Goal: Communication & Community: Answer question/provide support

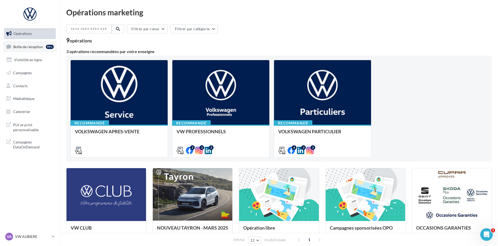
click at [40, 50] on link "Boîte de réception 99+" at bounding box center [30, 46] width 54 height 11
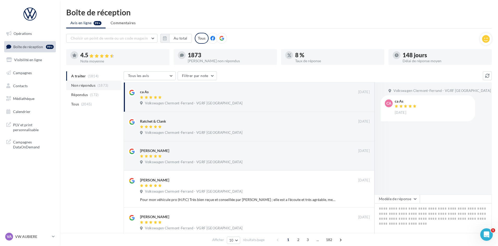
click at [94, 87] on span "Non répondus" at bounding box center [83, 85] width 24 height 5
click at [207, 125] on div at bounding box center [249, 127] width 218 height 4
click at [168, 40] on button "button" at bounding box center [164, 38] width 9 height 9
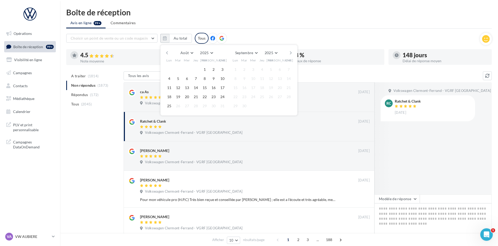
click at [168, 53] on button "button" at bounding box center [167, 52] width 4 height 7
click at [177, 70] on button "1" at bounding box center [178, 70] width 8 height 8
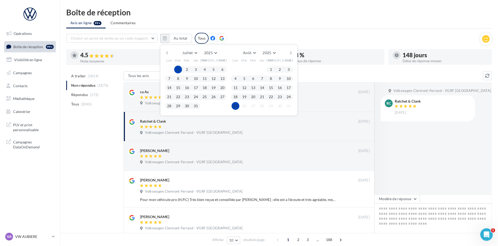
click at [238, 107] on button "25" at bounding box center [236, 106] width 8 height 8
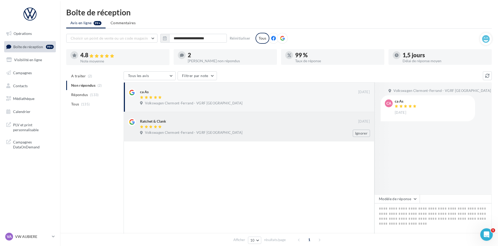
click at [250, 127] on div at bounding box center [249, 127] width 218 height 4
click at [259, 101] on div "ca As 14 juin Volkswagen Clermont-Ferrand - VGRF Auvergne Ignorer" at bounding box center [255, 98] width 230 height 19
click at [241, 131] on div "Volkswagen Clermont-Ferrand - VGRF [GEOGRAPHIC_DATA]" at bounding box center [255, 134] width 230 height 6
click at [409, 218] on textarea at bounding box center [432, 220] width 117 height 32
paste textarea "**********"
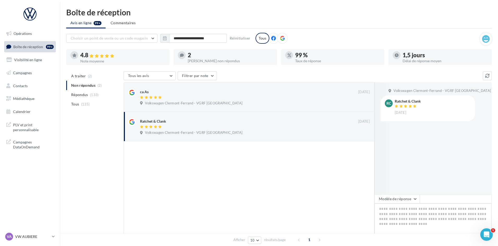
type textarea "**********"
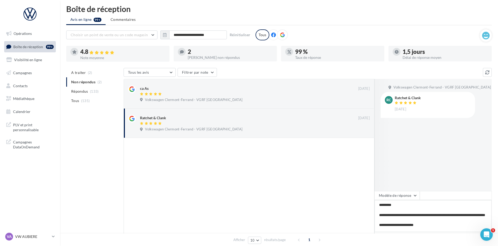
scroll to position [40, 0]
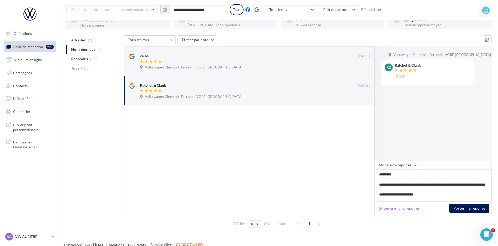
type textarea "**********"
click at [471, 204] on div "Générer une réponse Poster ma réponse" at bounding box center [432, 208] width 117 height 13
click at [471, 208] on button "Poster ma réponse" at bounding box center [469, 208] width 40 height 9
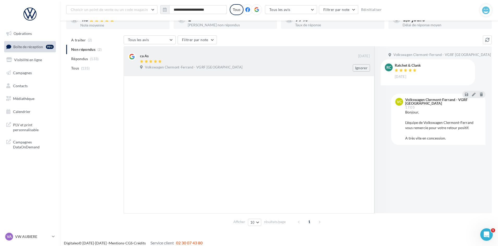
click at [201, 63] on div at bounding box center [249, 62] width 218 height 4
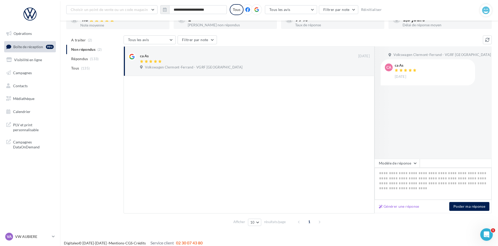
click at [413, 175] on textarea at bounding box center [432, 184] width 117 height 32
paste textarea "**********"
type textarea "**********"
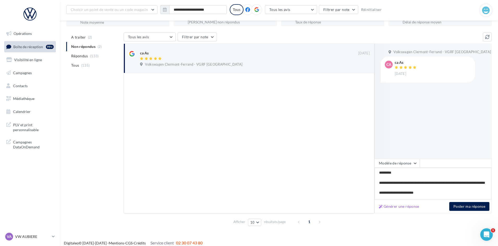
scroll to position [45, 0]
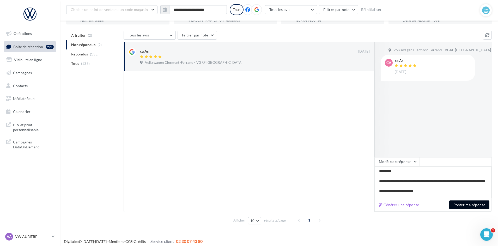
type textarea "**********"
click at [459, 207] on button "Poster ma réponse" at bounding box center [469, 205] width 40 height 9
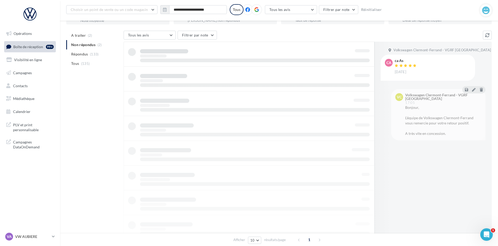
scroll to position [8, 0]
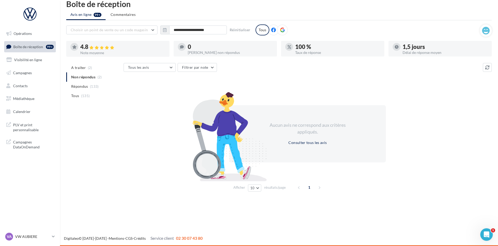
drag, startPoint x: 92, startPoint y: 85, endPoint x: 100, endPoint y: 84, distance: 8.1
click at [92, 85] on span "(133)" at bounding box center [94, 86] width 9 height 4
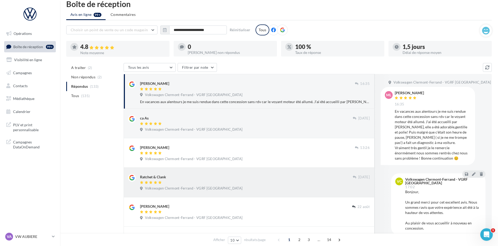
click at [178, 178] on div "Ratchet & Clank" at bounding box center [246, 176] width 213 height 5
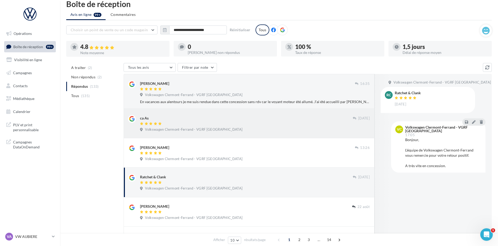
click at [184, 122] on div at bounding box center [246, 124] width 213 height 4
click at [178, 179] on div "Ratchet & Clank" at bounding box center [246, 176] width 213 height 5
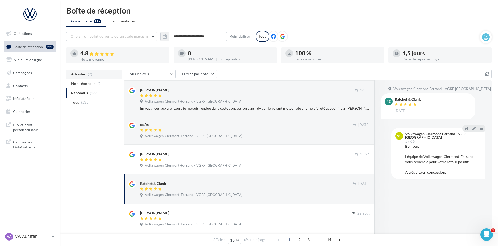
scroll to position [0, 0]
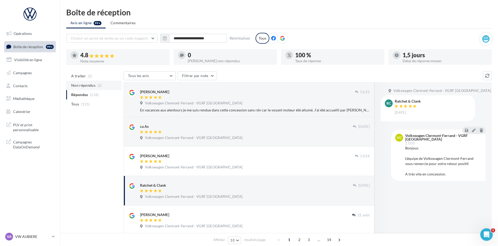
click at [89, 86] on span "Non répondus" at bounding box center [83, 85] width 24 height 5
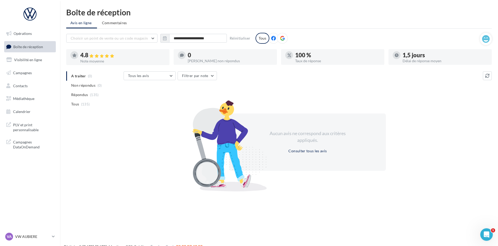
click at [88, 75] on ul "A traiter (0) Non répondus (0) Répondus (135) Tous (135)" at bounding box center [93, 90] width 55 height 38
click at [237, 41] on button "Réinitialiser" at bounding box center [240, 38] width 25 height 6
